Goal: Task Accomplishment & Management: Manage account settings

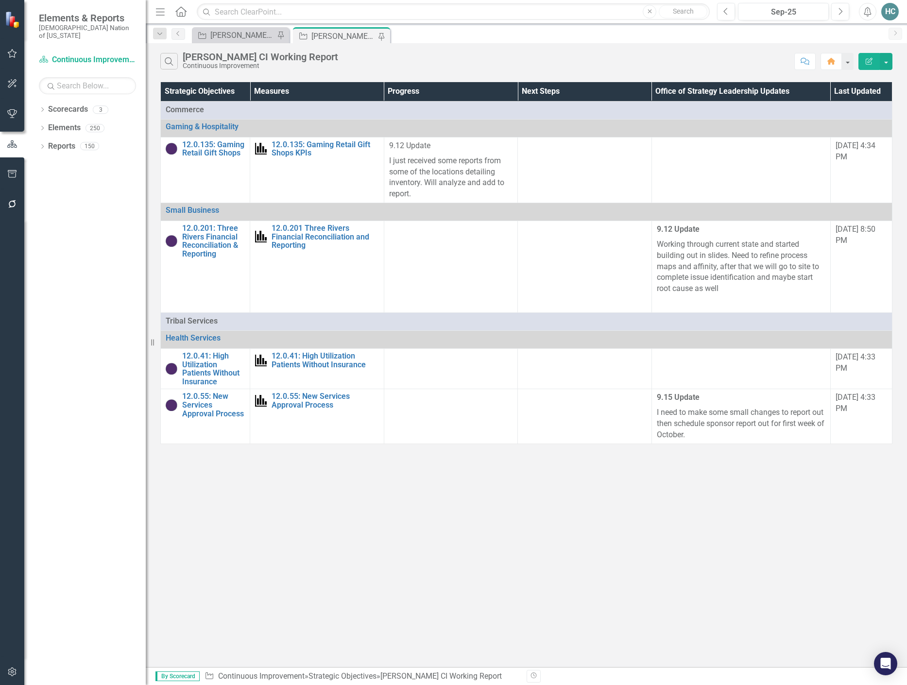
click at [869, 11] on icon "Alerts" at bounding box center [867, 12] width 10 height 10
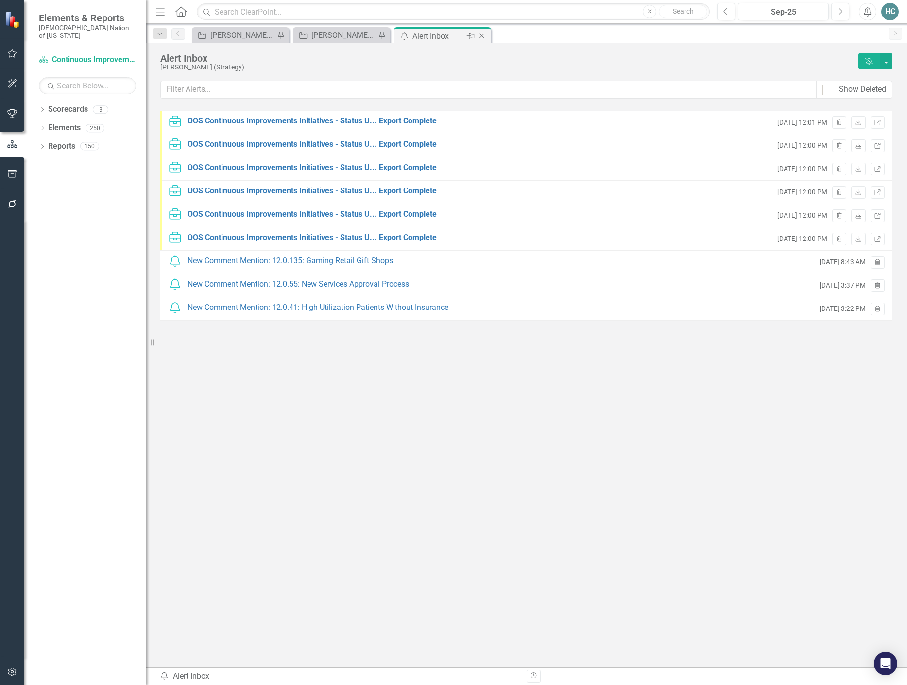
click at [482, 36] on icon at bounding box center [481, 36] width 5 height 5
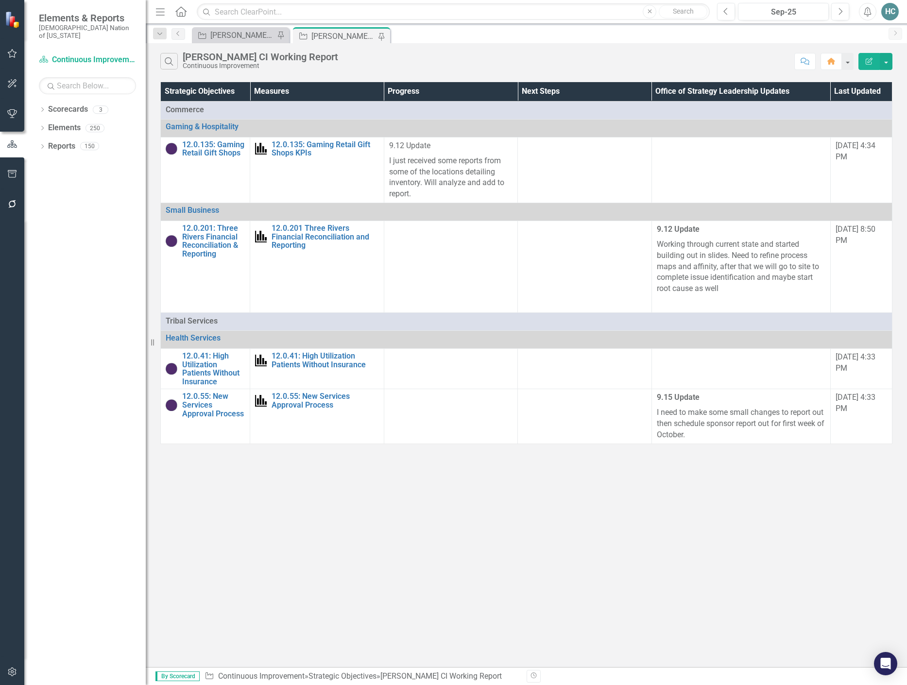
click at [337, 36] on div "[PERSON_NAME] CI Working Report" at bounding box center [343, 36] width 64 height 12
click at [217, 149] on link "12.0.135: Gaming Retail Gift Shops" at bounding box center [213, 148] width 63 height 17
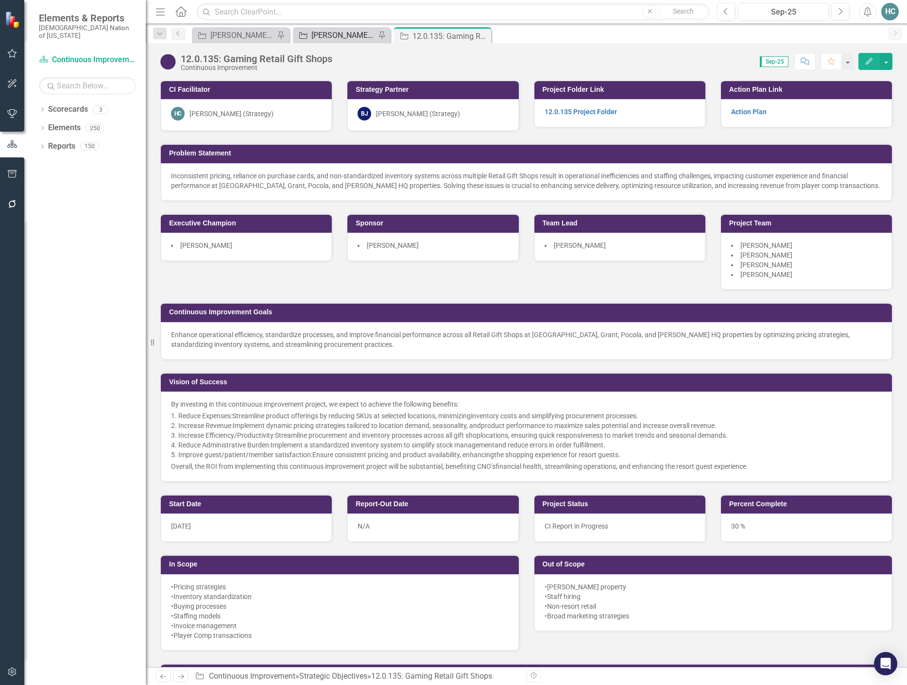
click at [343, 36] on div "[PERSON_NAME] CI Working Report" at bounding box center [343, 35] width 64 height 12
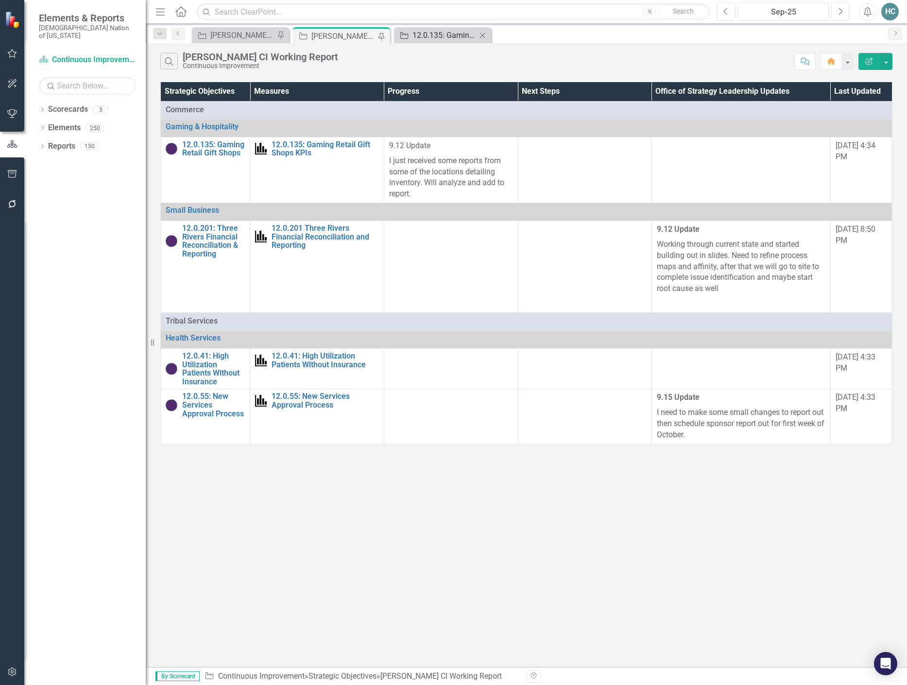
click at [445, 32] on div "12.0.135: Gaming Retail Gift Shops" at bounding box center [444, 35] width 64 height 12
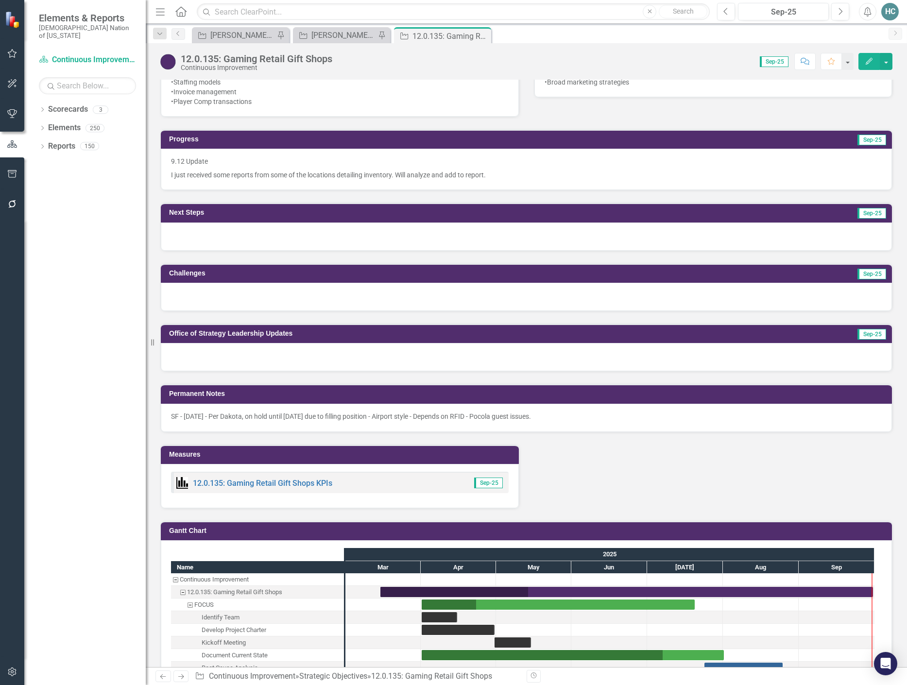
scroll to position [534, 0]
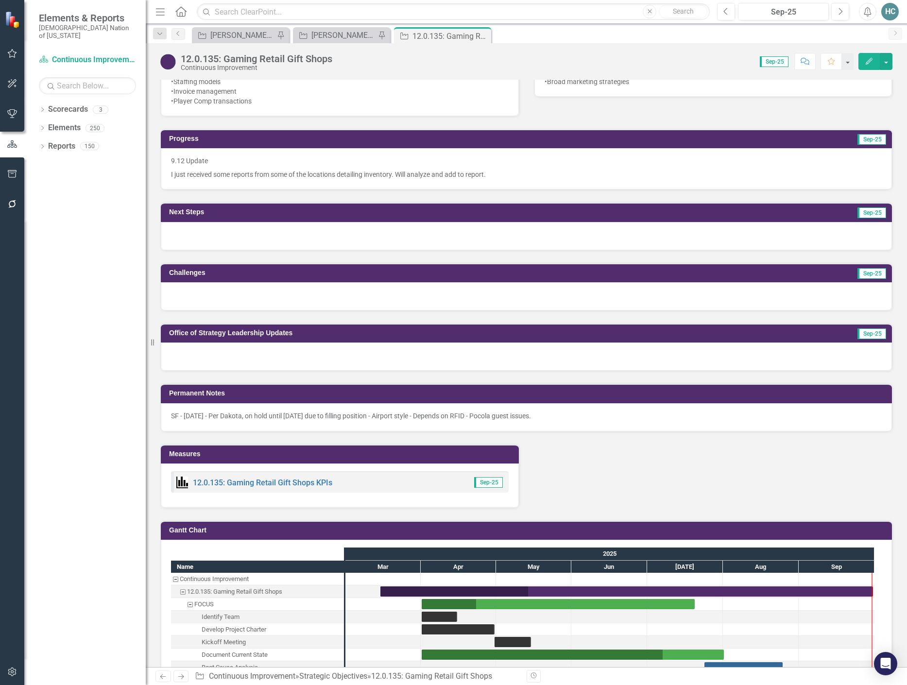
click at [328, 356] on div at bounding box center [526, 356] width 731 height 28
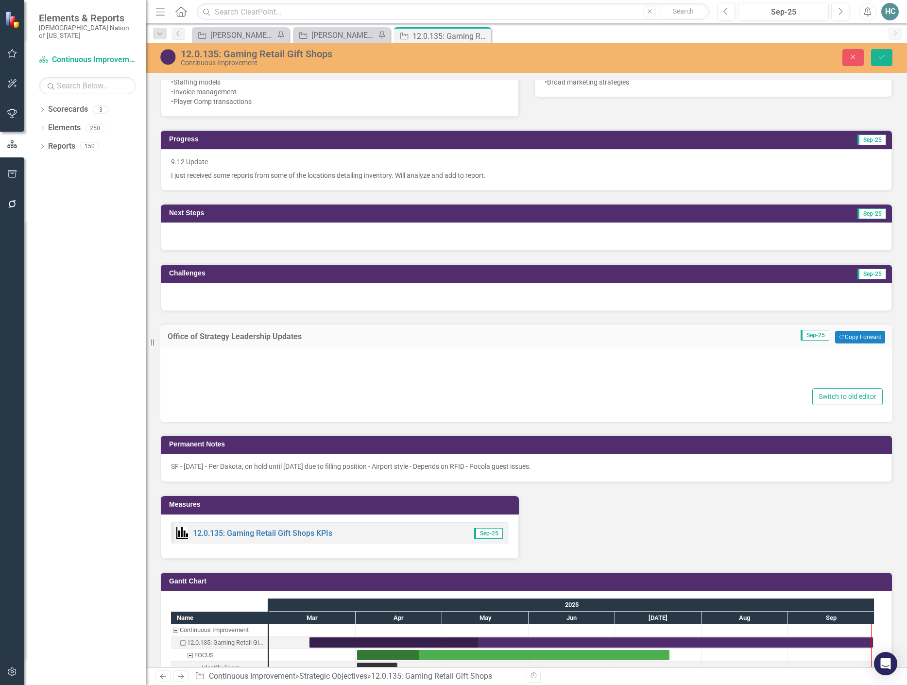
click at [184, 358] on div at bounding box center [526, 369] width 712 height 31
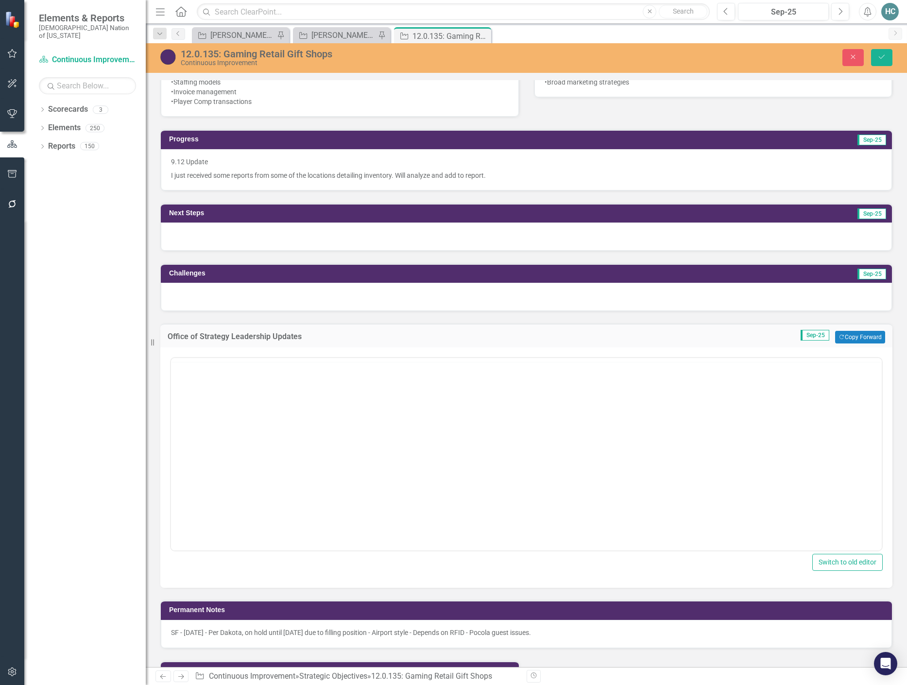
scroll to position [0, 0]
click at [182, 380] on div "Normal Text To open the popup, press Shift+Enter To open the popup, press Shift…" at bounding box center [526, 369] width 710 height 23
click at [183, 396] on body "Rich Text Area. Press ALT-0 for help." at bounding box center [526, 454] width 710 height 146
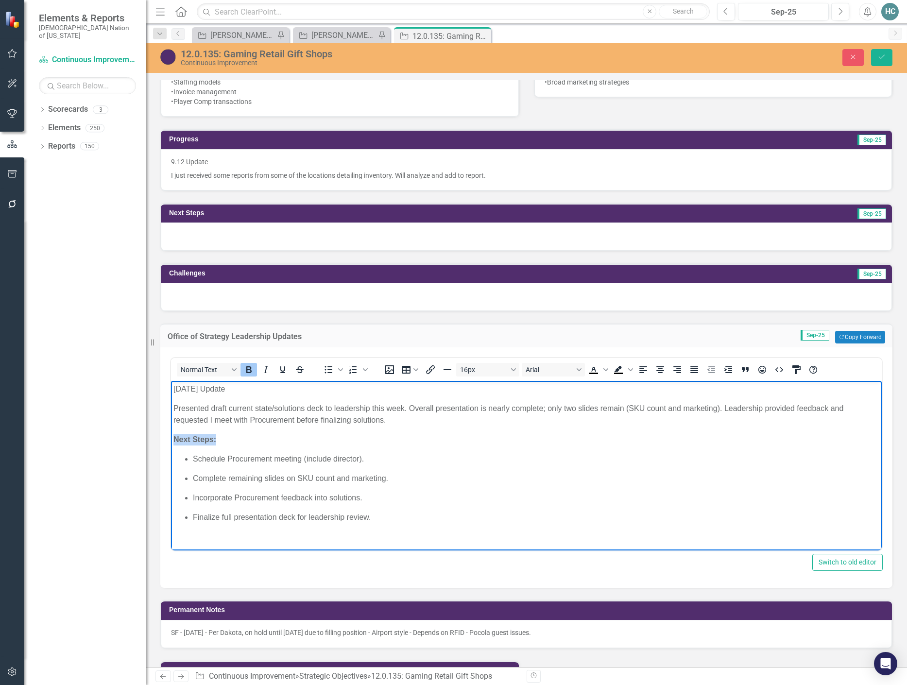
drag, startPoint x: 229, startPoint y: 442, endPoint x: 153, endPoint y: 436, distance: 75.4
click at [171, 436] on html "[DATE] Update Presented draft current state/solutions deck to leadership this w…" at bounding box center [526, 457] width 710 height 152
click at [255, 370] on button "Bold" at bounding box center [248, 370] width 17 height 14
click at [425, 448] on body "[DATE] Update Presented draft current state/solutions deck to leadership this w…" at bounding box center [526, 457] width 710 height 152
click at [887, 55] on button "Save" at bounding box center [881, 57] width 21 height 17
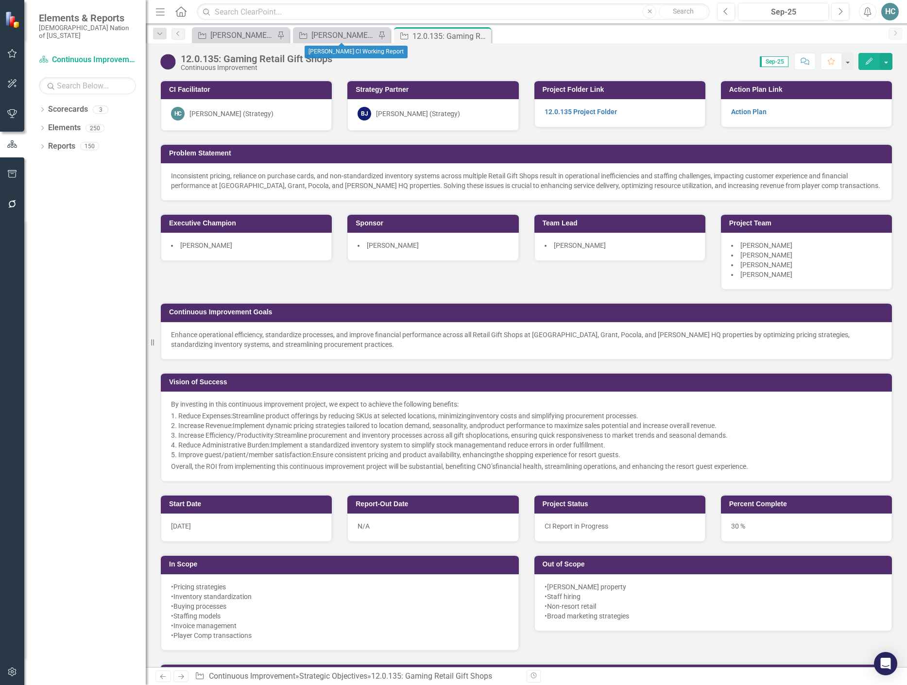
click at [336, 28] on div "Strategic Objective [PERSON_NAME] CI Working Report Pin" at bounding box center [341, 35] width 97 height 16
click at [336, 35] on div "[PERSON_NAME] CI Working Report" at bounding box center [343, 35] width 64 height 12
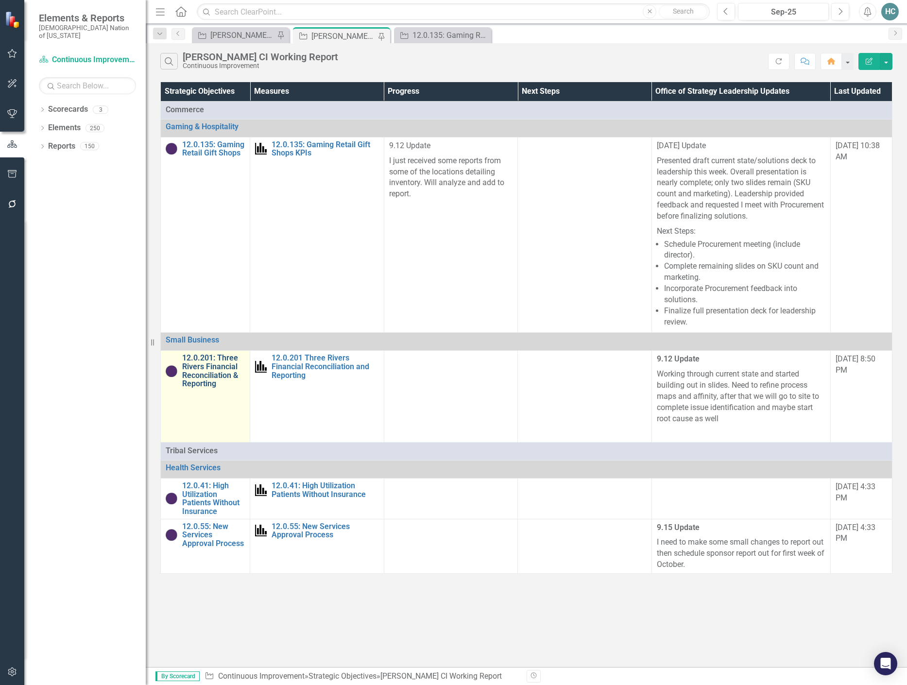
click at [220, 375] on link "12.0.201: Three Rivers Financial Reconciliation & Reporting" at bounding box center [213, 370] width 63 height 34
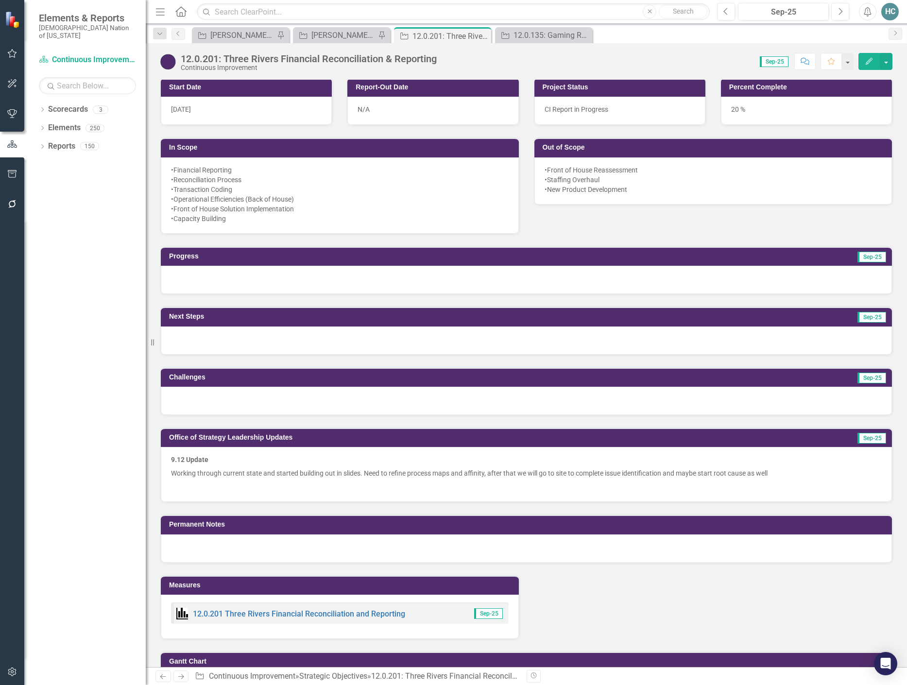
scroll to position [388, 0]
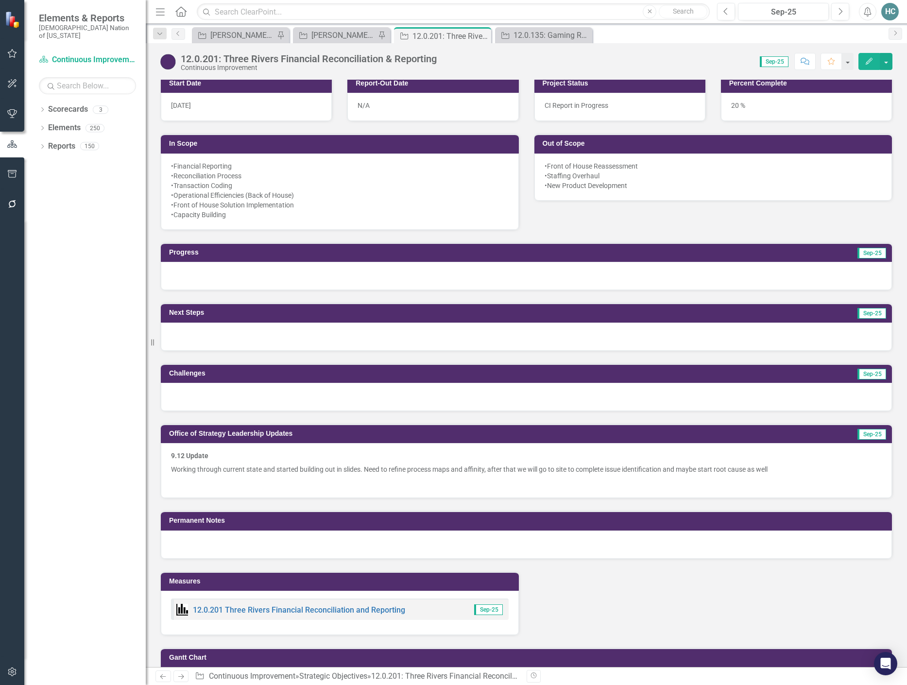
click at [245, 471] on p "Working through current state and started building out in slides. Need to refin…" at bounding box center [526, 469] width 710 height 14
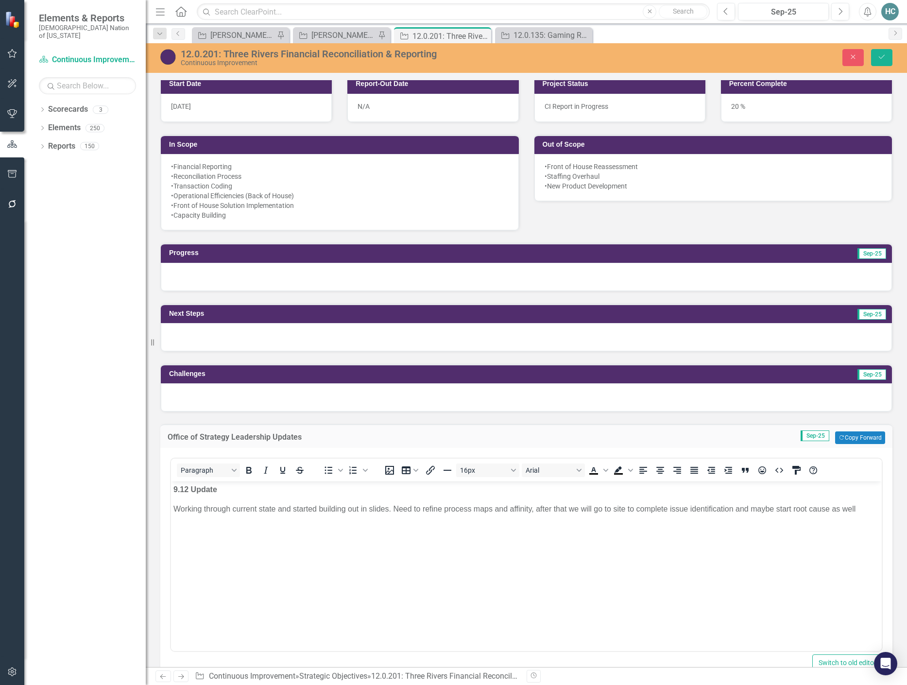
scroll to position [0, 0]
click at [858, 507] on p "Working through current state and started building out in slides. Need to refin…" at bounding box center [525, 509] width 705 height 12
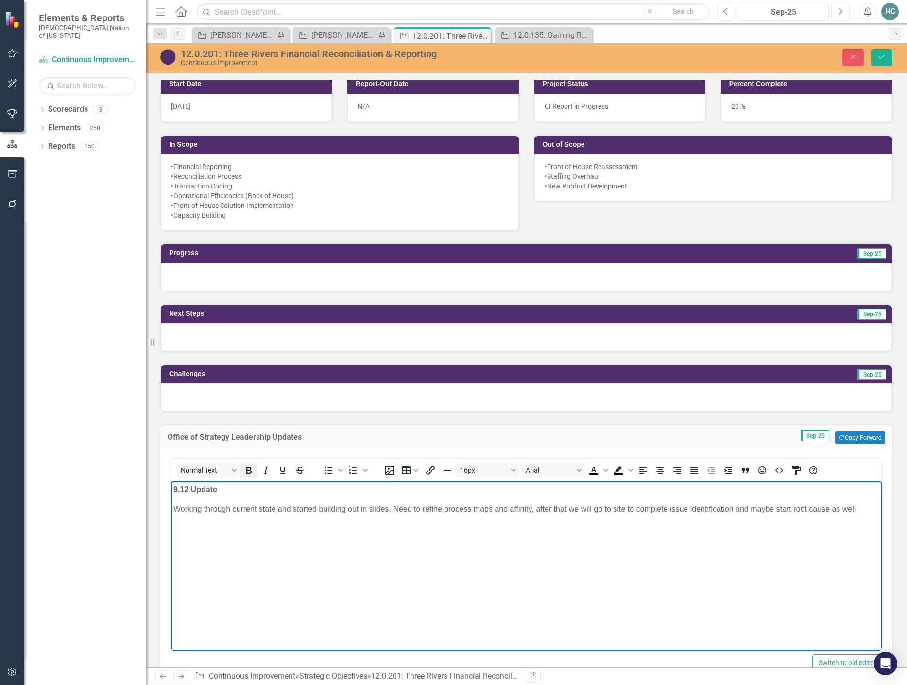
click at [253, 470] on icon "Bold" at bounding box center [249, 470] width 12 height 12
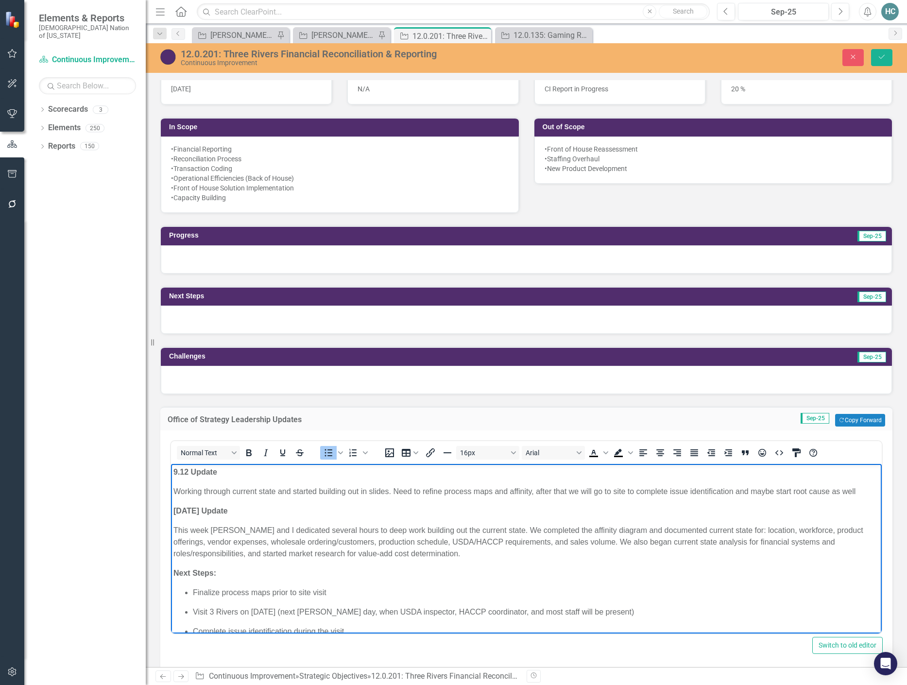
scroll to position [437, 0]
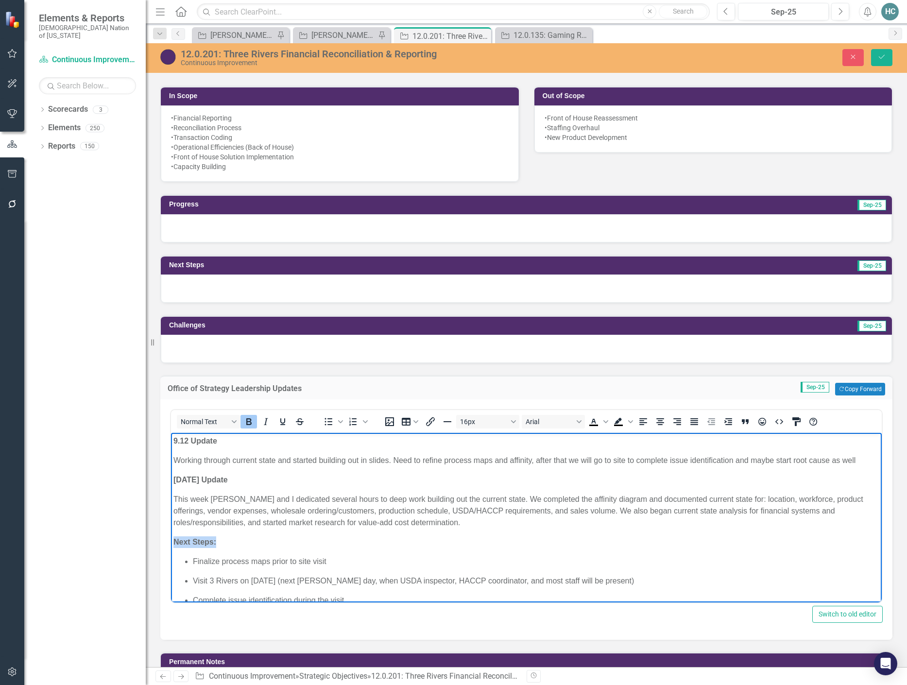
drag, startPoint x: 215, startPoint y: 542, endPoint x: 166, endPoint y: 539, distance: 49.1
click at [171, 539] on html "9.12 Update Working through current state and started building out in slides. N…" at bounding box center [526, 544] width 710 height 222
click at [250, 423] on icon "Bold" at bounding box center [249, 422] width 12 height 12
click at [880, 60] on button "Save" at bounding box center [881, 57] width 21 height 17
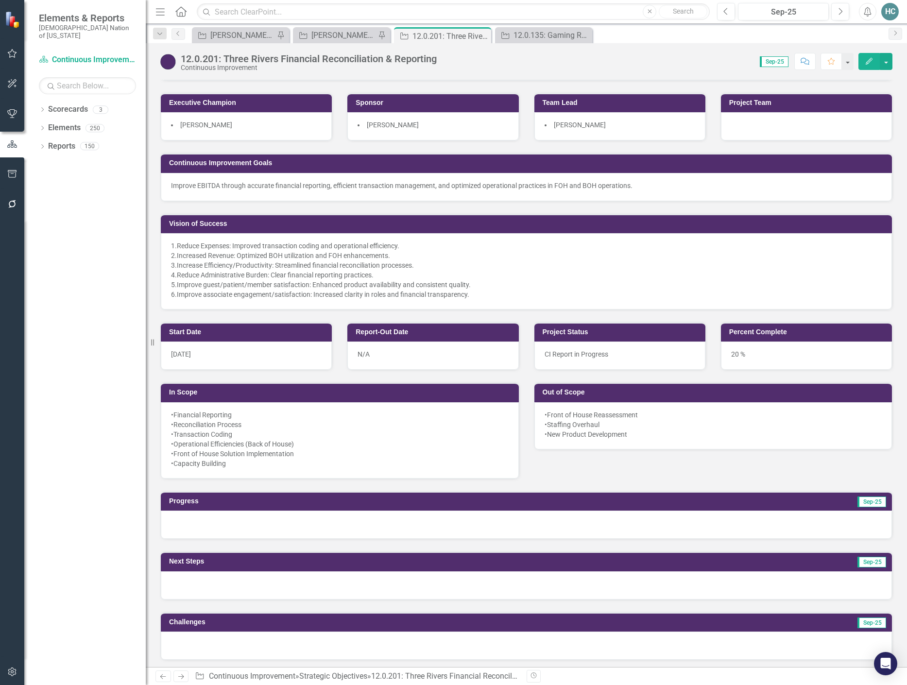
scroll to position [0, 0]
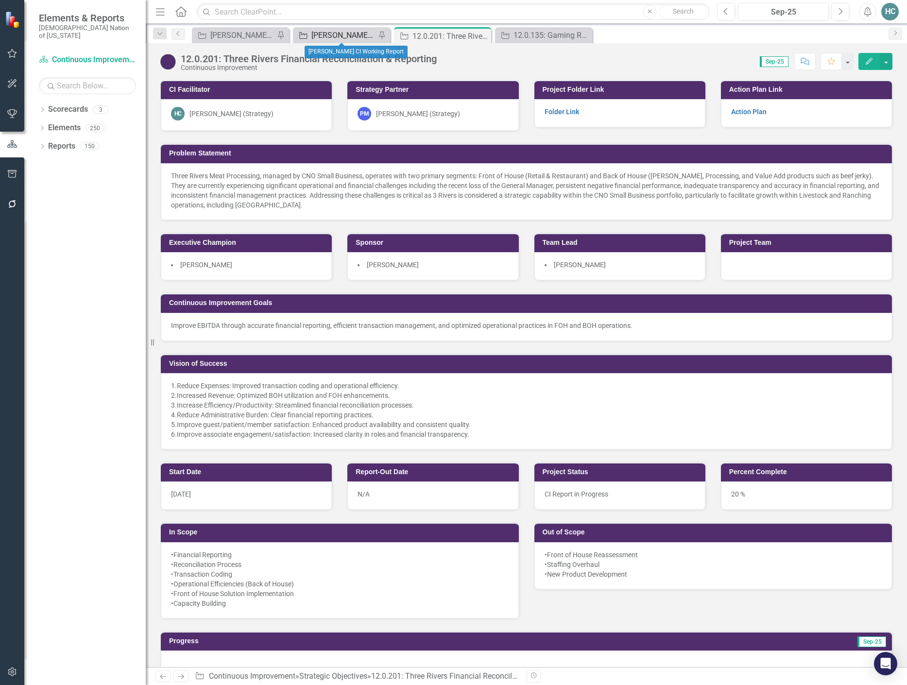
click at [350, 38] on div "[PERSON_NAME] CI Working Report" at bounding box center [343, 35] width 64 height 12
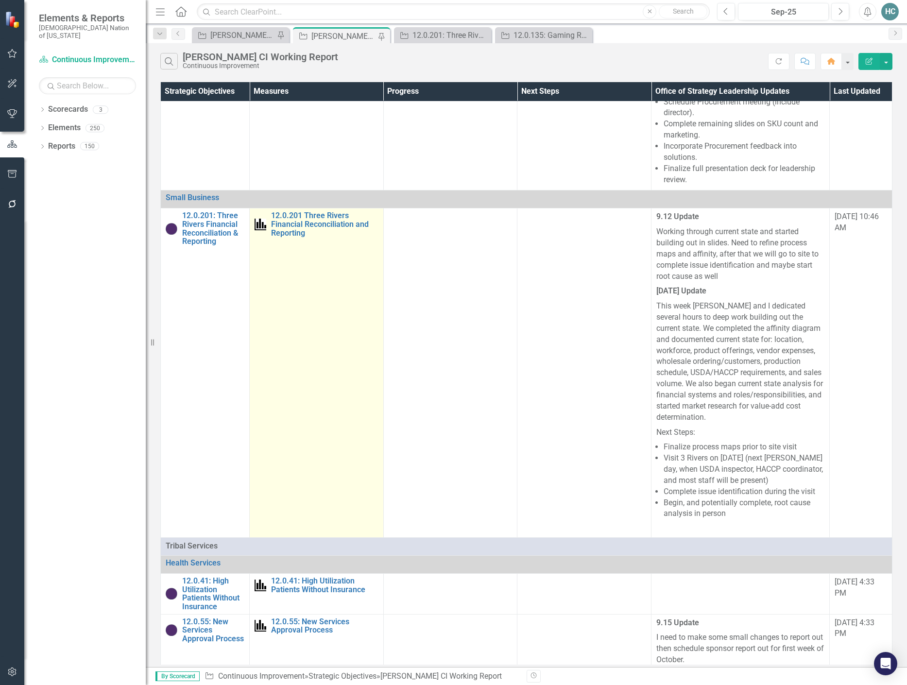
scroll to position [147, 0]
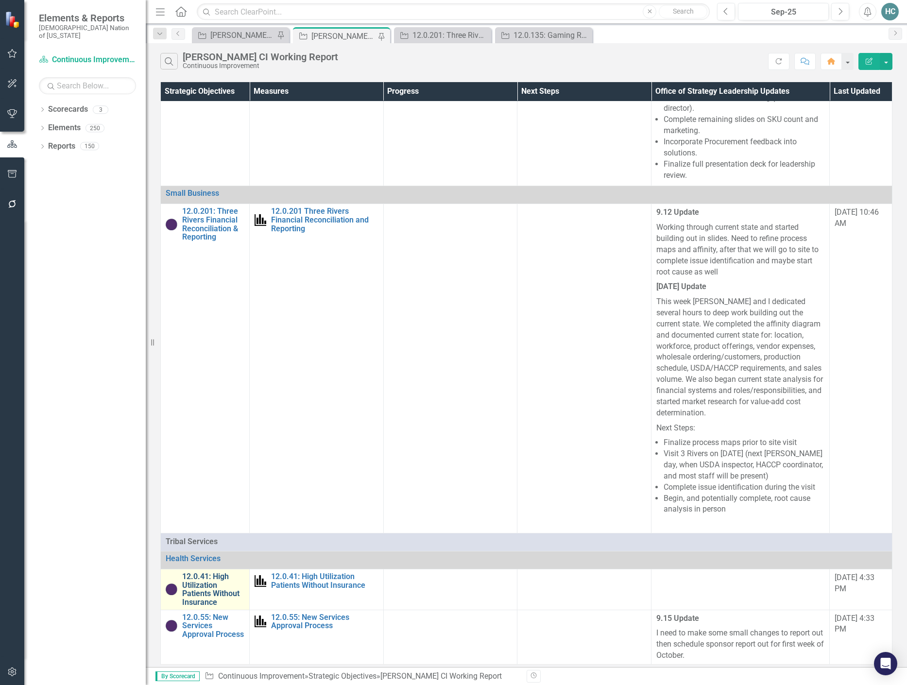
click at [201, 596] on link "12.0.41: High Utilization Patients Without Insurance" at bounding box center [213, 589] width 62 height 34
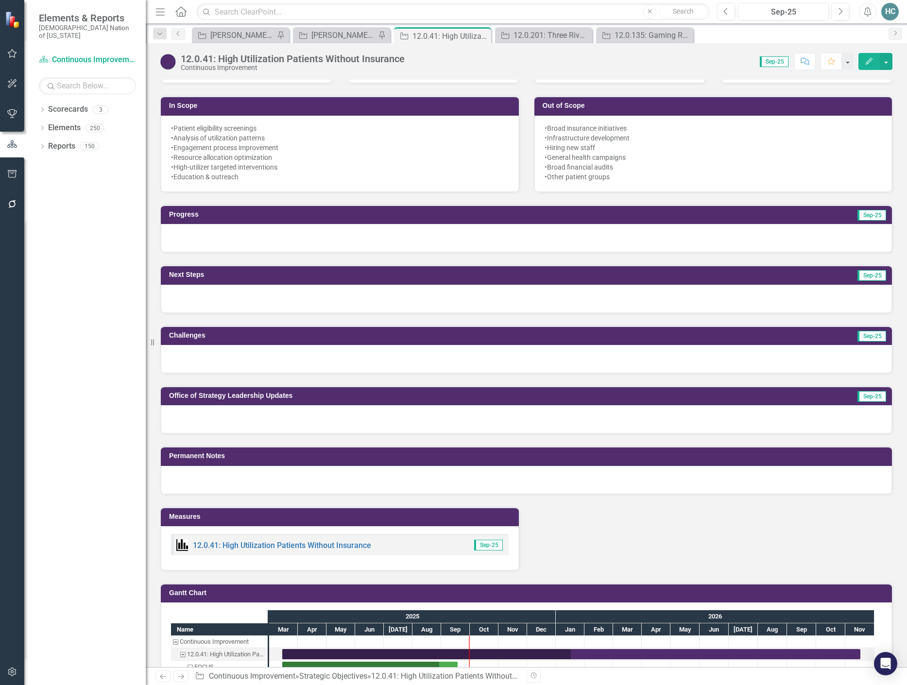
scroll to position [437, 0]
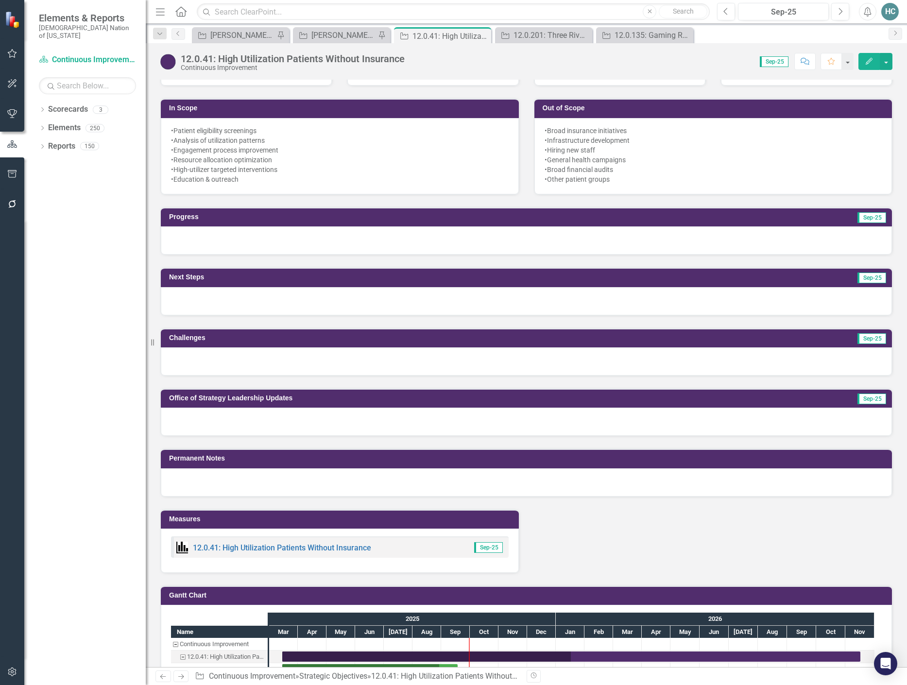
click at [210, 423] on div at bounding box center [526, 421] width 731 height 28
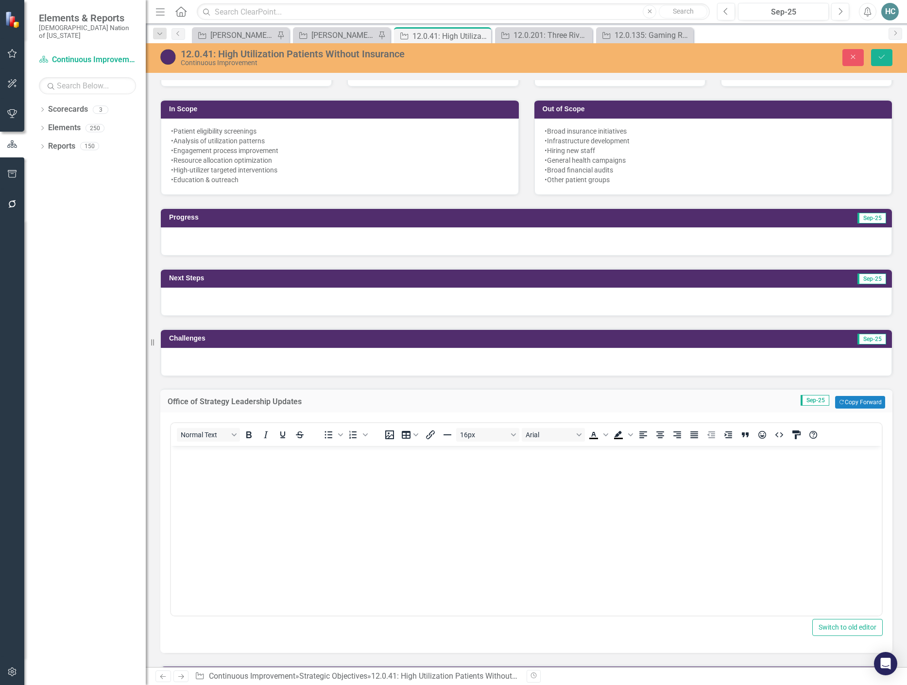
scroll to position [0, 0]
click at [247, 436] on icon "Bold" at bounding box center [248, 434] width 5 height 7
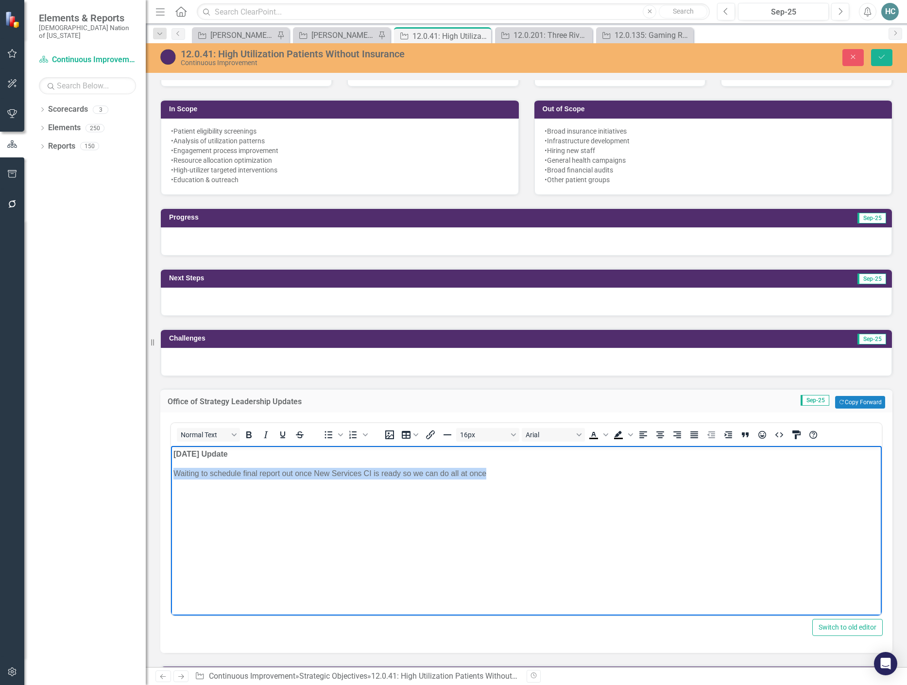
drag, startPoint x: 496, startPoint y: 476, endPoint x: 162, endPoint y: 473, distance: 333.6
click at [171, 473] on html "[DATE] Update ﻿Waiting to schedule final report out once New Services CI is rea…" at bounding box center [526, 519] width 710 height 146
copy span "﻿Waiting to schedule final report out once New Services CI is ready so we can d…"
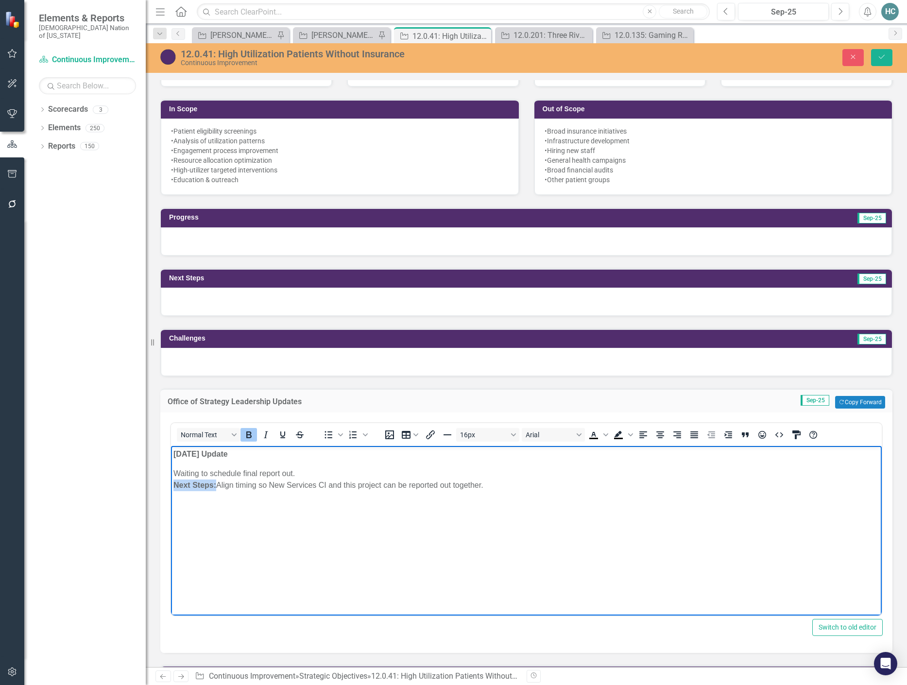
drag, startPoint x: 217, startPoint y: 486, endPoint x: 153, endPoint y: 486, distance: 63.1
click at [171, 486] on html "[DATE] Update Waiting to schedule final report out. Next Steps: Align timing so…" at bounding box center [526, 519] width 710 height 146
click at [249, 433] on icon "Bold" at bounding box center [249, 435] width 12 height 12
click at [172, 474] on body "[DATE] Update Waiting to schedule final report out. Next Steps: Align timing so…" at bounding box center [526, 519] width 710 height 146
click at [304, 475] on p "Waiting to schedule final report out. Next Steps: Align timing so New Services …" at bounding box center [525, 479] width 705 height 23
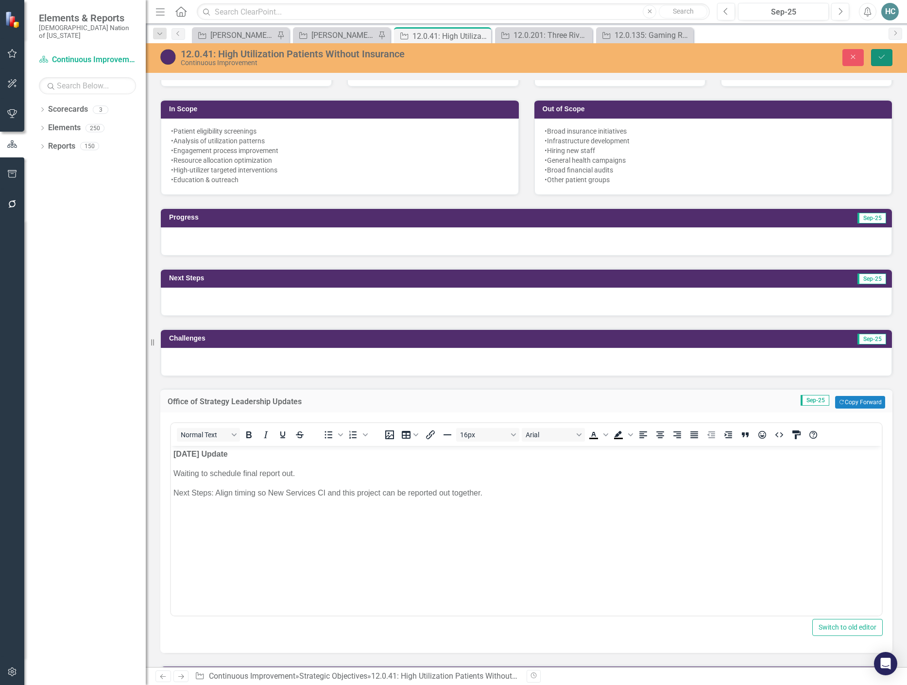
click at [881, 53] on icon "Save" at bounding box center [881, 56] width 9 height 7
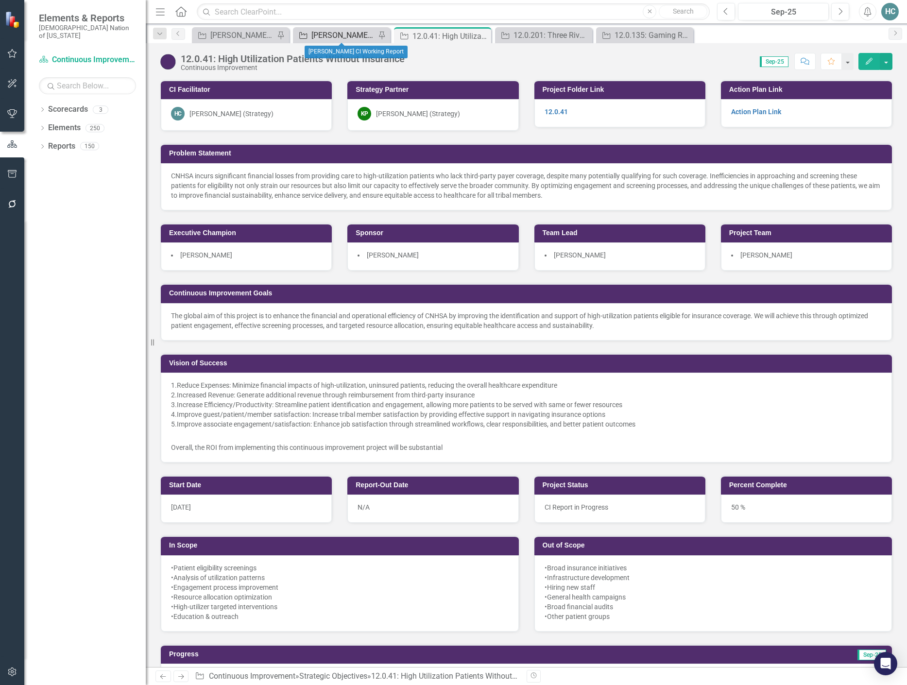
click at [349, 34] on div "[PERSON_NAME] CI Working Report" at bounding box center [343, 35] width 64 height 12
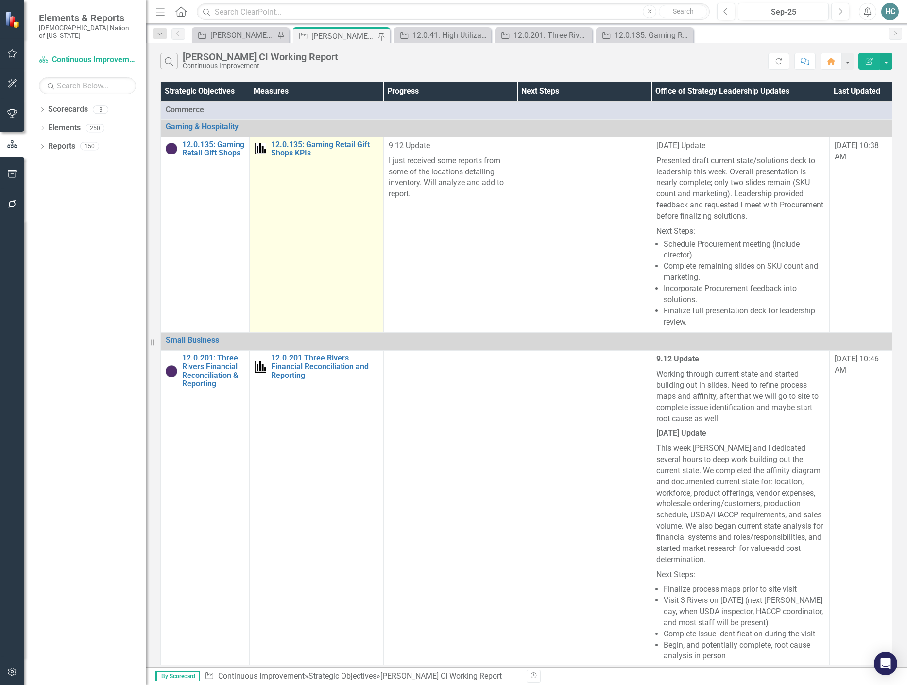
scroll to position [165, 0]
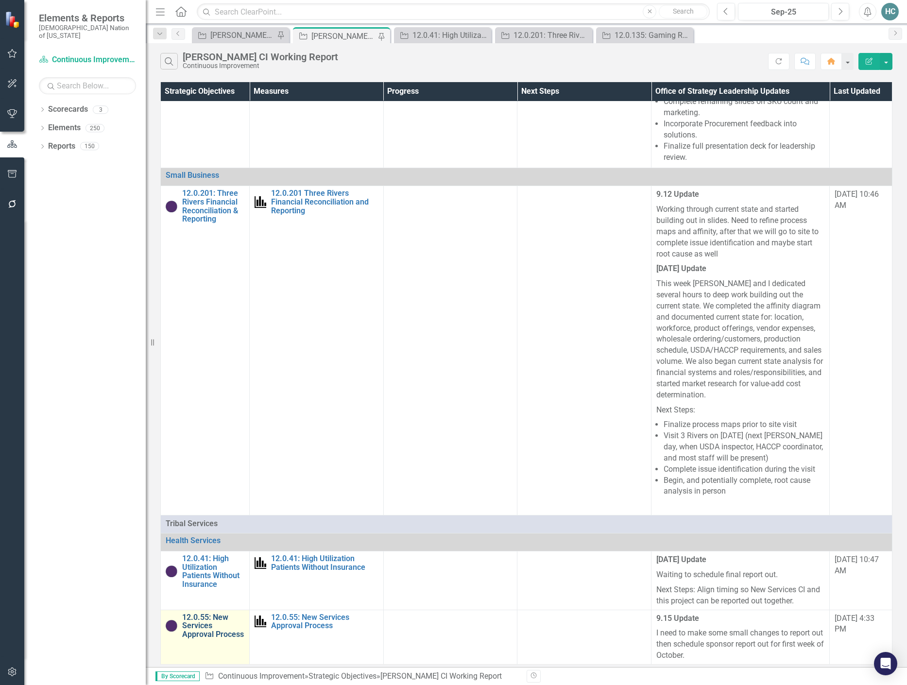
click at [199, 631] on link "12.0.55: New Services Approval Process" at bounding box center [213, 626] width 62 height 26
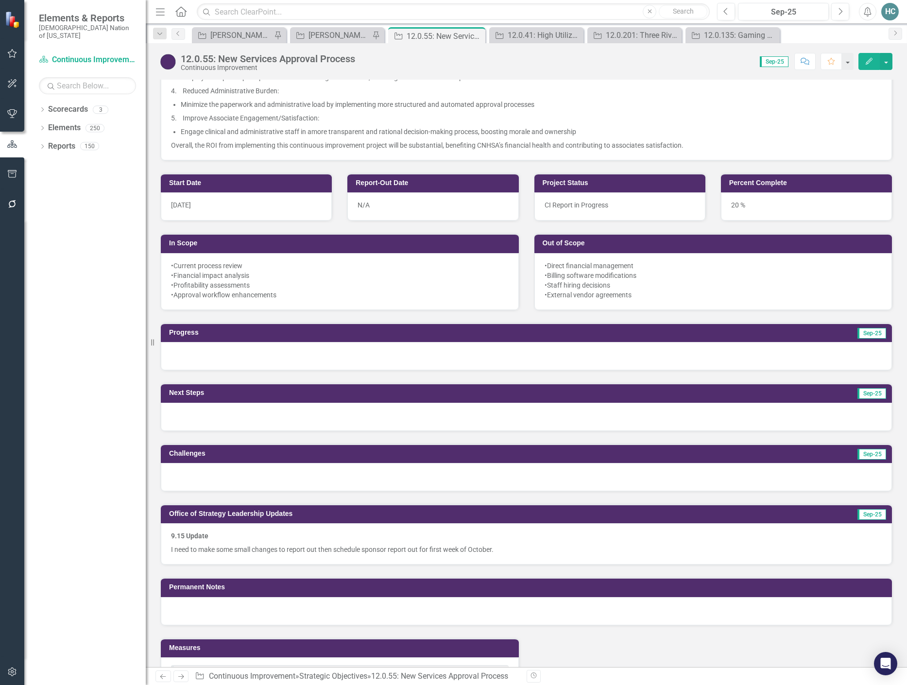
scroll to position [388, 0]
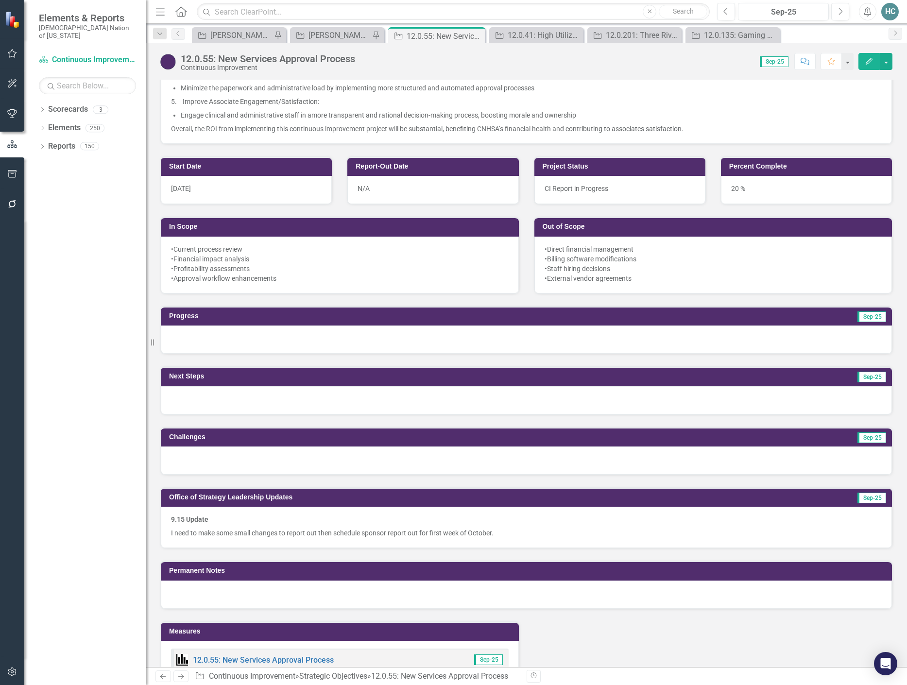
click at [535, 525] on p "9.15 Update" at bounding box center [526, 520] width 710 height 12
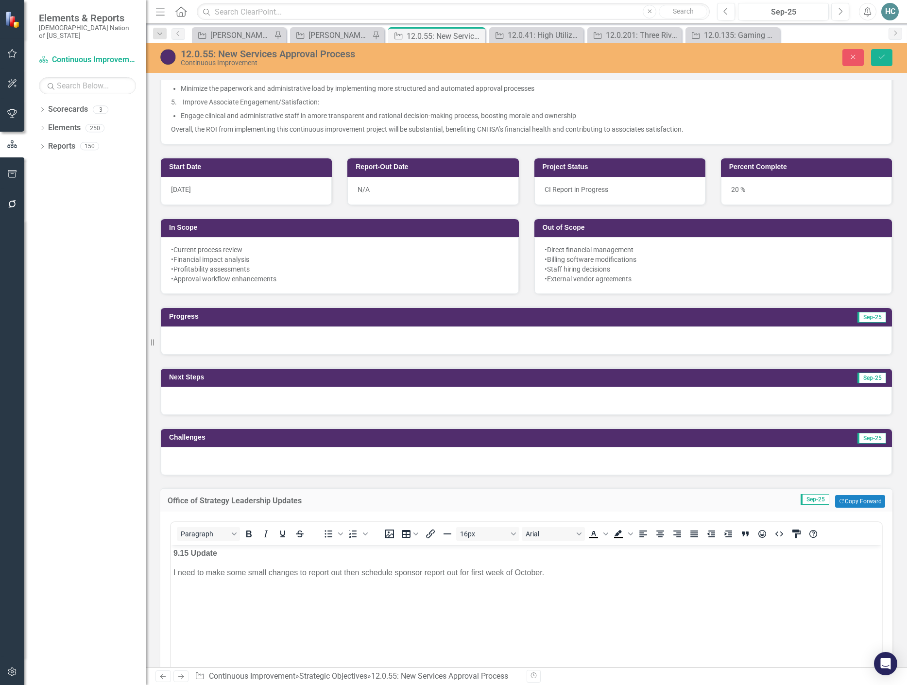
scroll to position [0, 0]
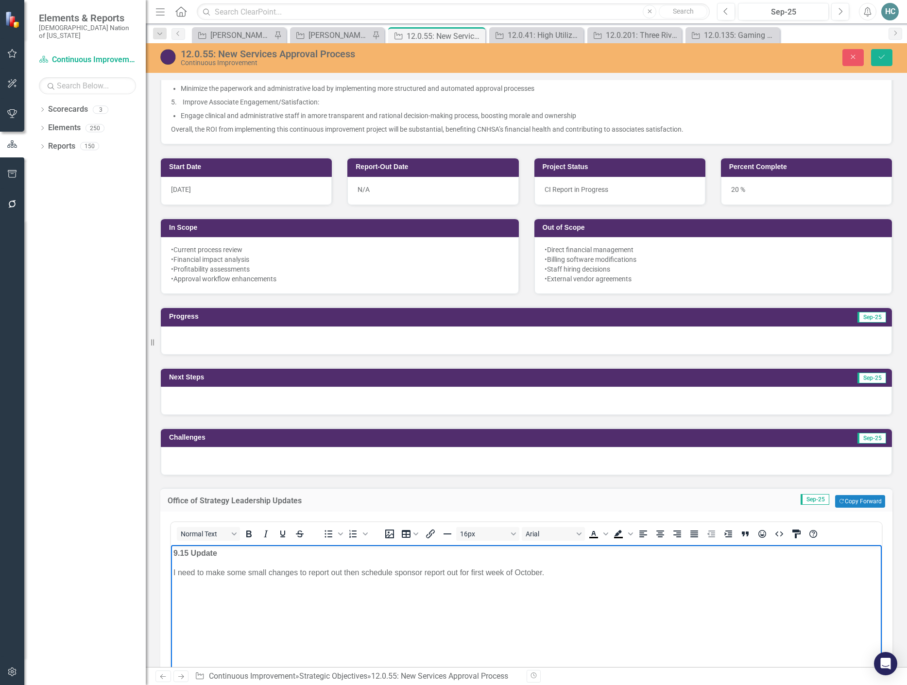
click at [579, 576] on p "I need to make some small changes to report out then schedule sponsor report ou…" at bounding box center [525, 573] width 705 height 12
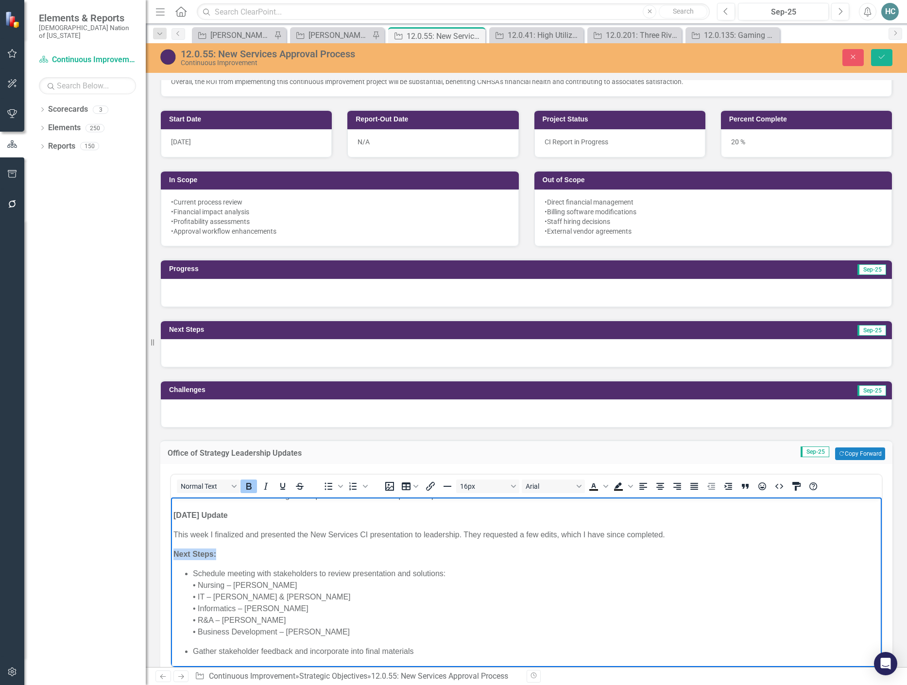
drag, startPoint x: 229, startPoint y: 554, endPoint x: 165, endPoint y: 553, distance: 64.6
click at [171, 553] on html "9.15 Update I need to make some small changes to report out then schedule spons…" at bounding box center [526, 577] width 710 height 218
drag, startPoint x: 248, startPoint y: 486, endPoint x: 252, endPoint y: 492, distance: 8.0
click at [248, 486] on icon "Bold" at bounding box center [248, 486] width 5 height 7
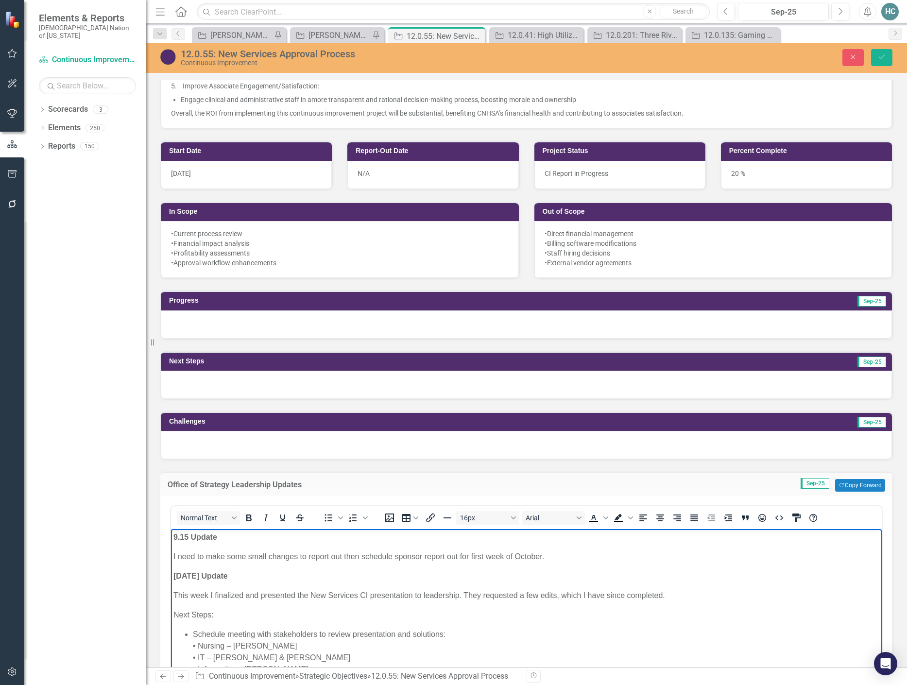
scroll to position [387, 0]
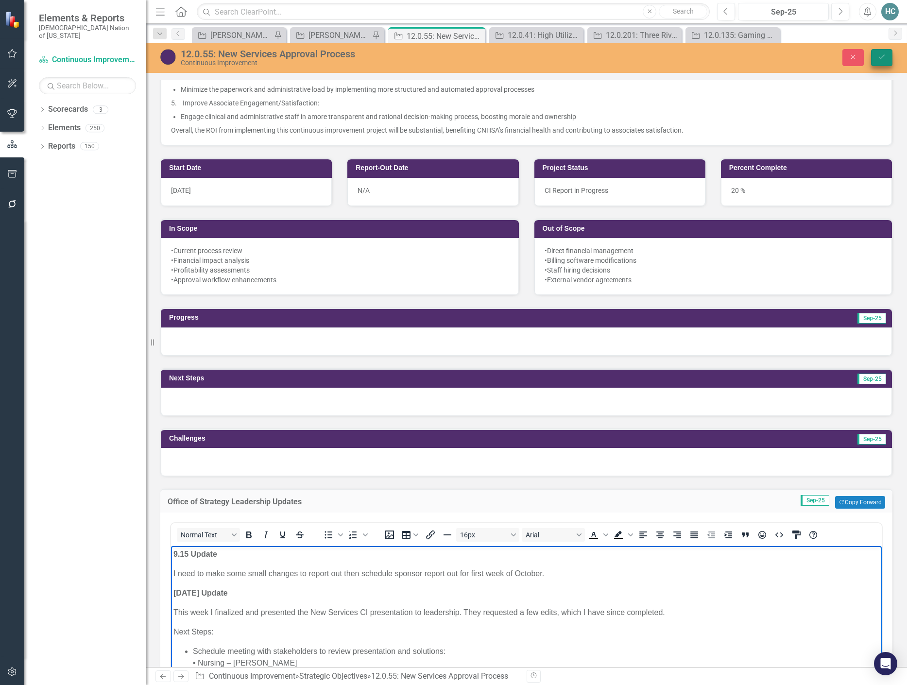
click at [881, 52] on button "Save" at bounding box center [881, 57] width 21 height 17
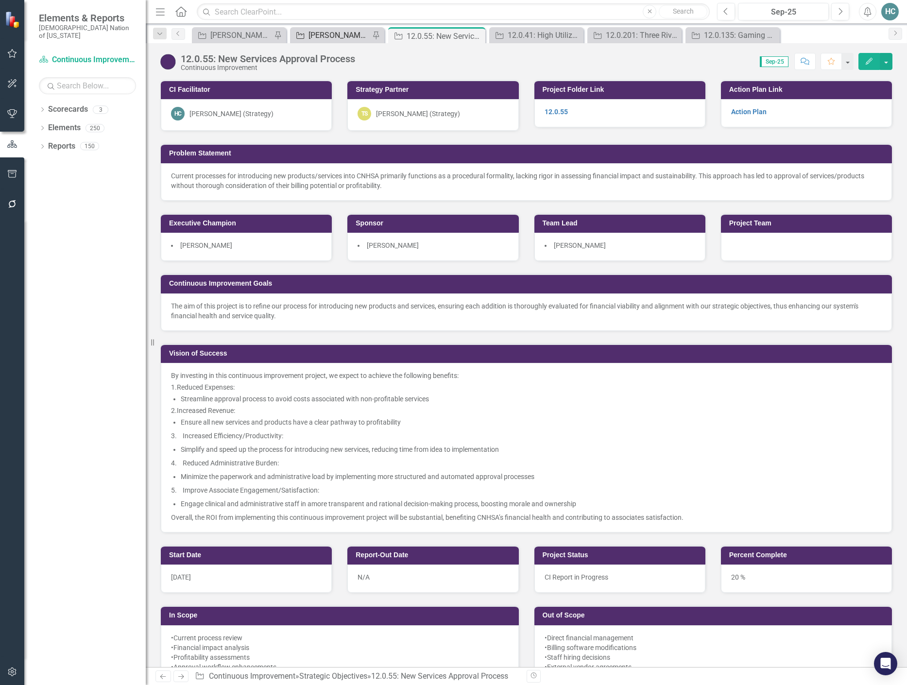
click at [335, 32] on div "[PERSON_NAME] CI Working Report" at bounding box center [338, 35] width 61 height 12
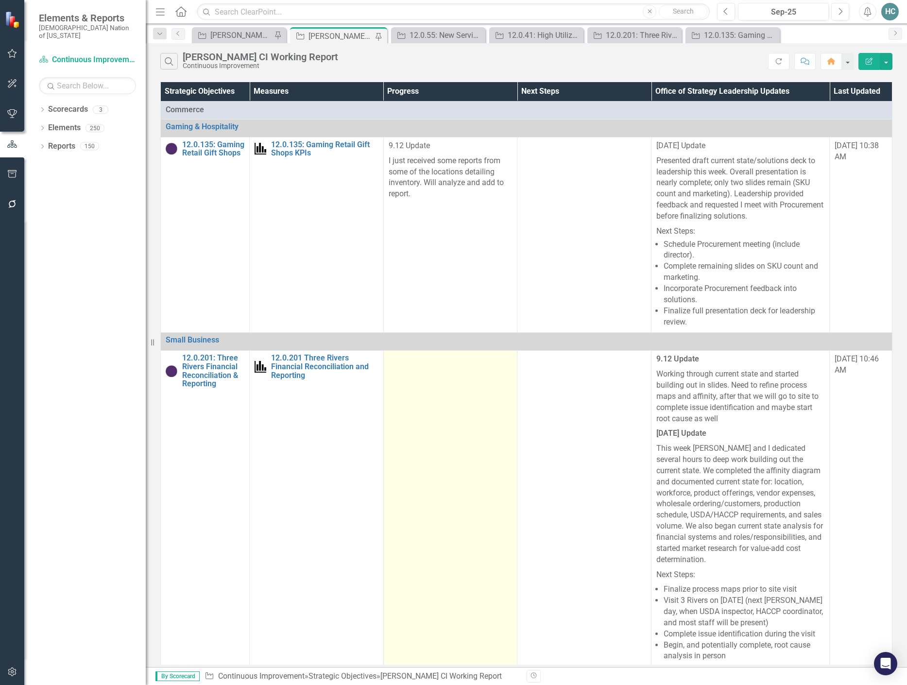
click at [495, 534] on td at bounding box center [450, 515] width 134 height 329
